Goal: Task Accomplishment & Management: Use online tool/utility

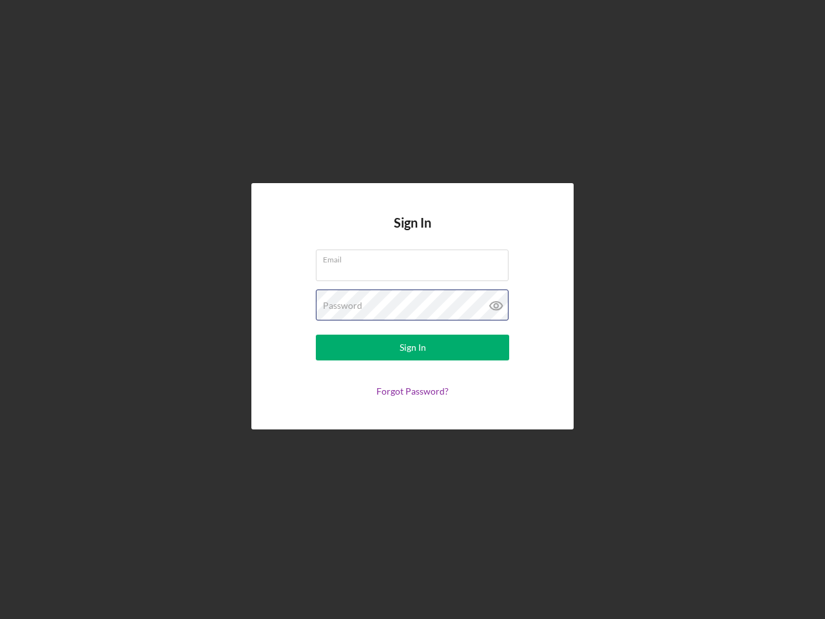
click at [412, 309] on div "Password" at bounding box center [412, 305] width 193 height 32
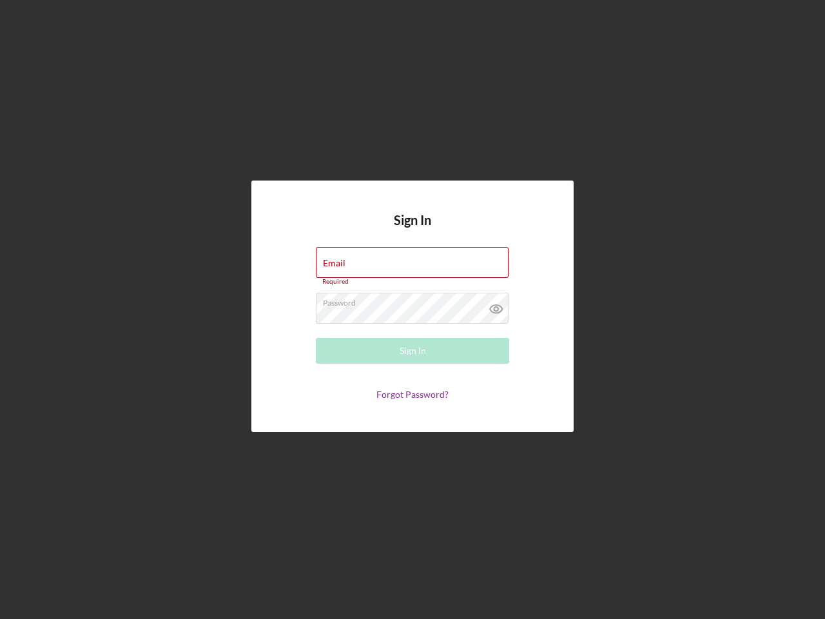
click at [496, 305] on icon at bounding box center [496, 309] width 32 height 32
